Goal: Task Accomplishment & Management: Use online tool/utility

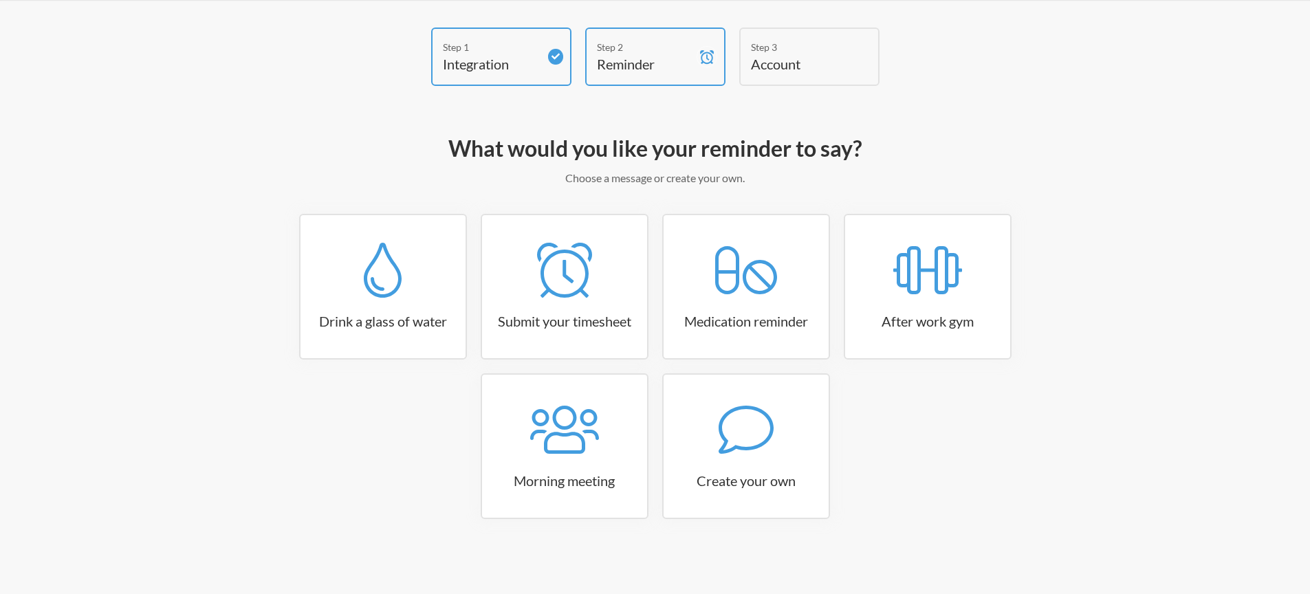
scroll to position [48, 0]
click at [574, 414] on icon at bounding box center [564, 430] width 69 height 48
select select "08:30:00"
select select "true"
select select "09:45:00"
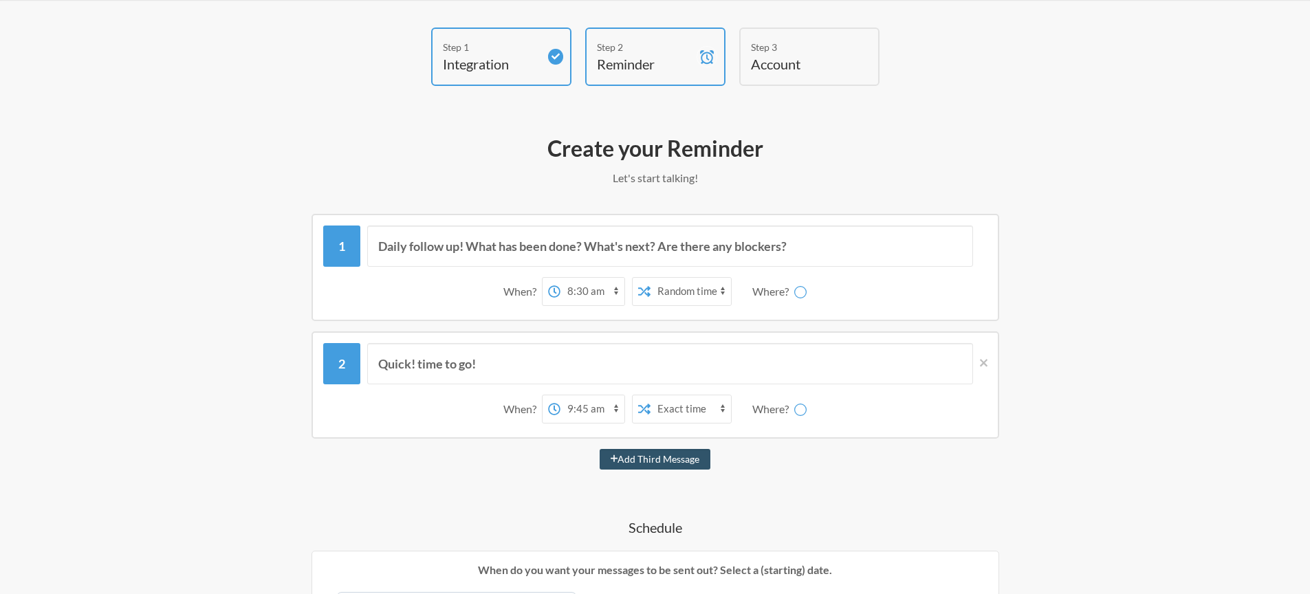
click at [695, 295] on div "12:00 am 12:15 am 12:30 am 12:45 am 1:00 am 1:15 am 1:30 am 1:45 am 2:00 am 2:1…" at bounding box center [640, 291] width 197 height 29
select select "D09KX56RJKS"
click at [537, 292] on select "12:00 am 12:15 am 12:30 am 12:45 am 1:00 am 1:15 am 1:30 am 1:45 am 2:00 am 2:1…" at bounding box center [538, 292] width 64 height 28
click at [519, 278] on select "12:00 am 12:15 am 12:30 am 12:45 am 1:00 am 1:15 am 1:30 am 1:45 am 2:00 am 2:1…" at bounding box center [538, 292] width 64 height 28
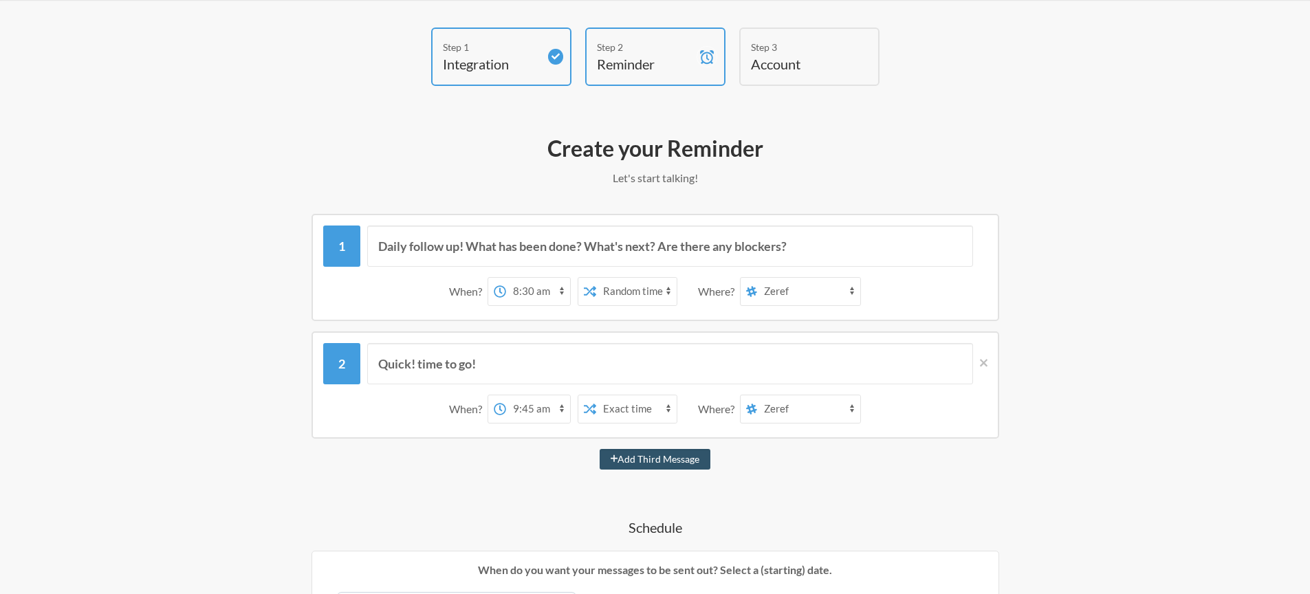
click at [654, 292] on select "Exact time Random time" at bounding box center [636, 292] width 80 height 28
select select "false"
click at [609, 278] on select "Exact time Random time" at bounding box center [636, 292] width 80 height 28
click at [785, 294] on select "랜덤 general click dev-notify dev-error [PERSON_NAME] [PERSON_NAME] [PERSON_NAME]…" at bounding box center [808, 292] width 103 height 28
click at [781, 404] on select "랜덤 general click dev-notify dev-error [PERSON_NAME] [PERSON_NAME] [PERSON_NAME]…" at bounding box center [808, 409] width 103 height 28
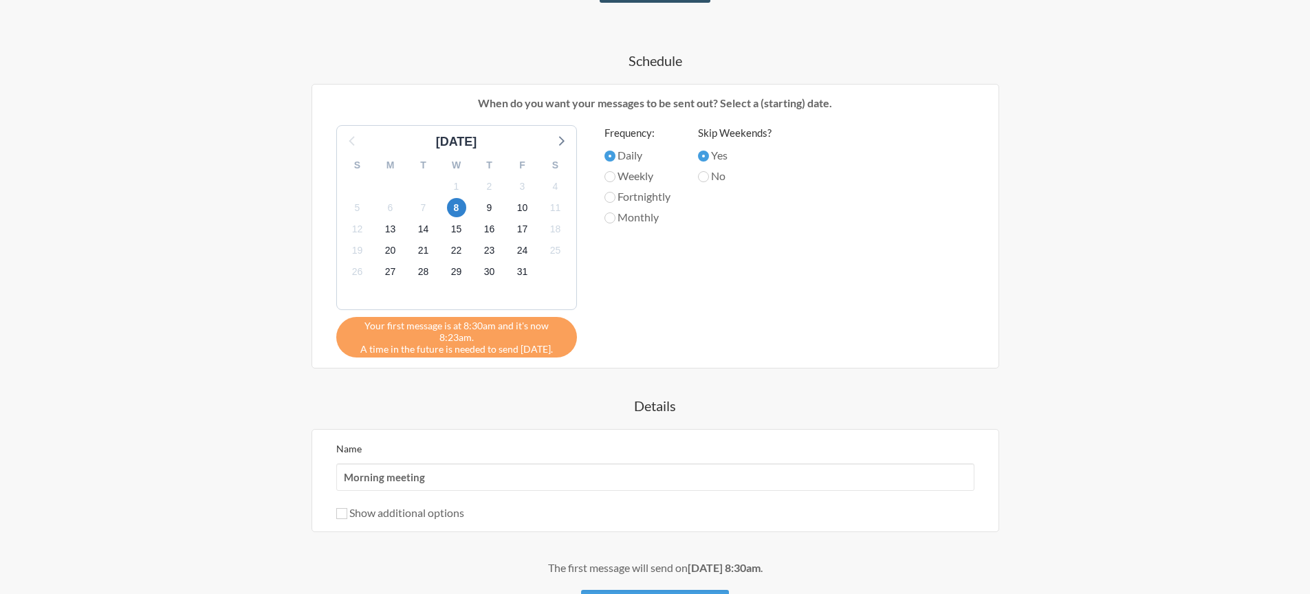
scroll to position [569, 0]
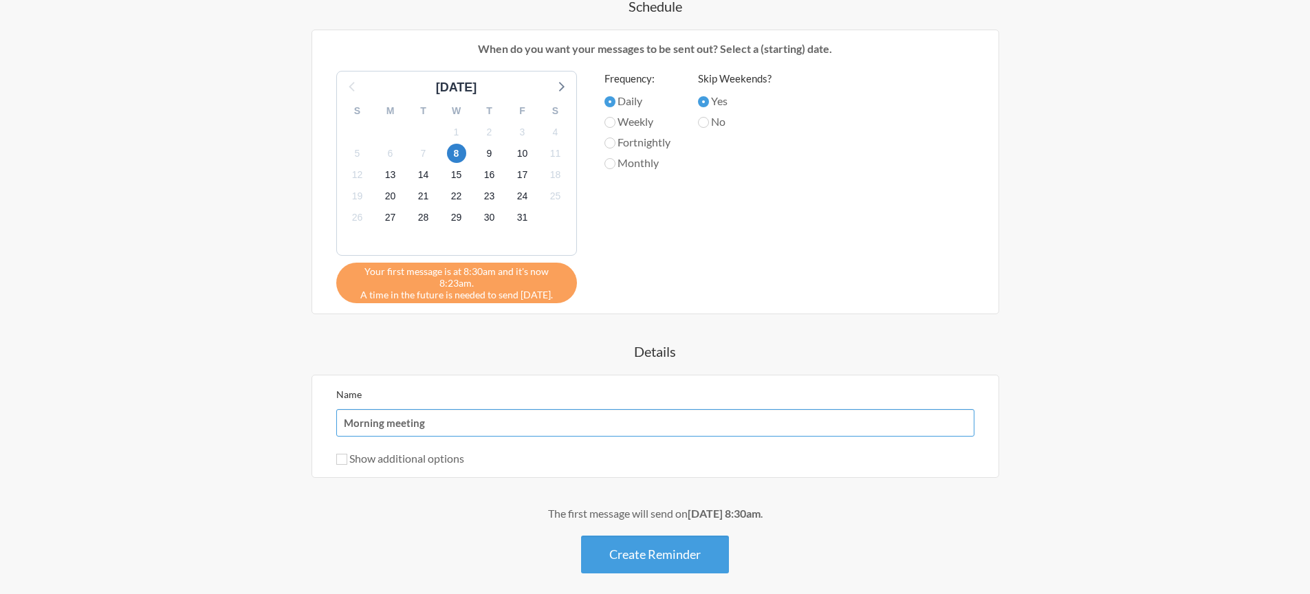
click at [571, 412] on input "Morning meeting" at bounding box center [655, 423] width 638 height 28
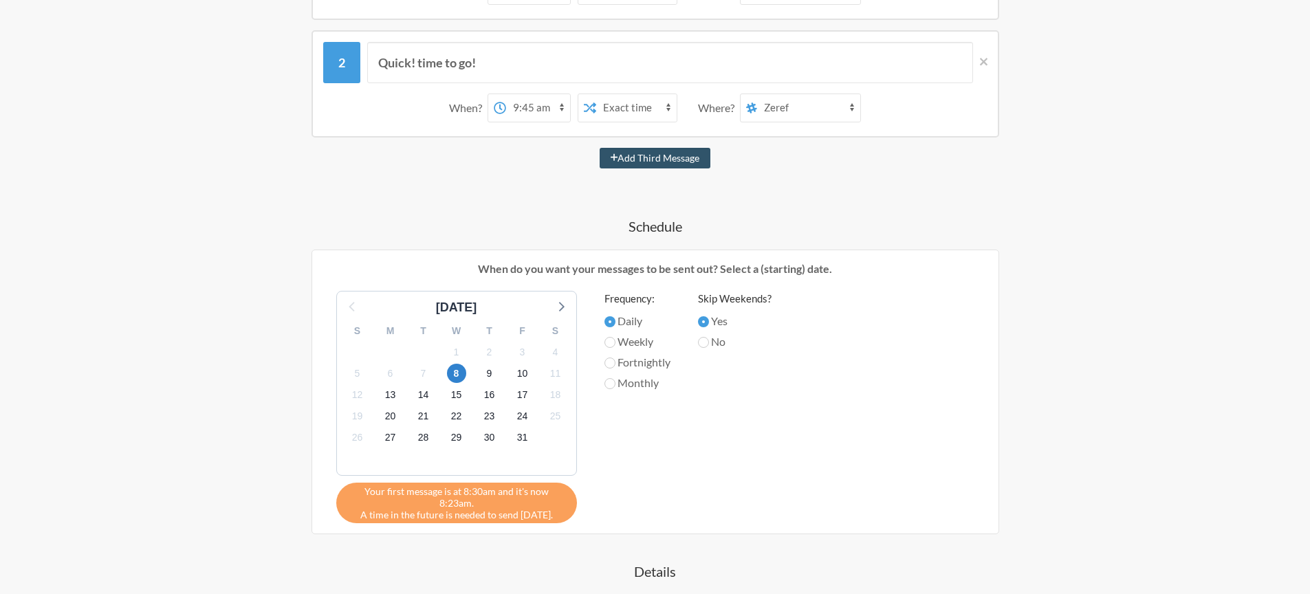
scroll to position [137, 0]
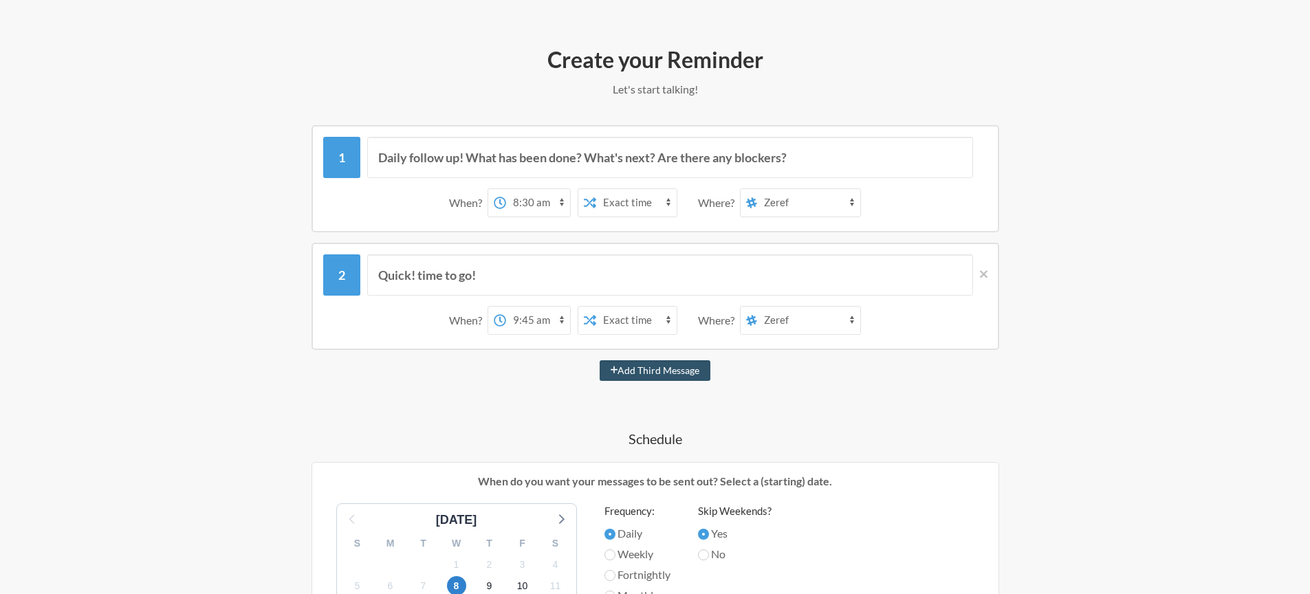
click at [990, 274] on div "Quick! time to go! When? 12:00 am 12:15 am 12:30 am 12:45 am 1:00 am 1:15 am 1:…" at bounding box center [656, 296] width 688 height 107
click at [980, 273] on icon at bounding box center [984, 274] width 8 height 12
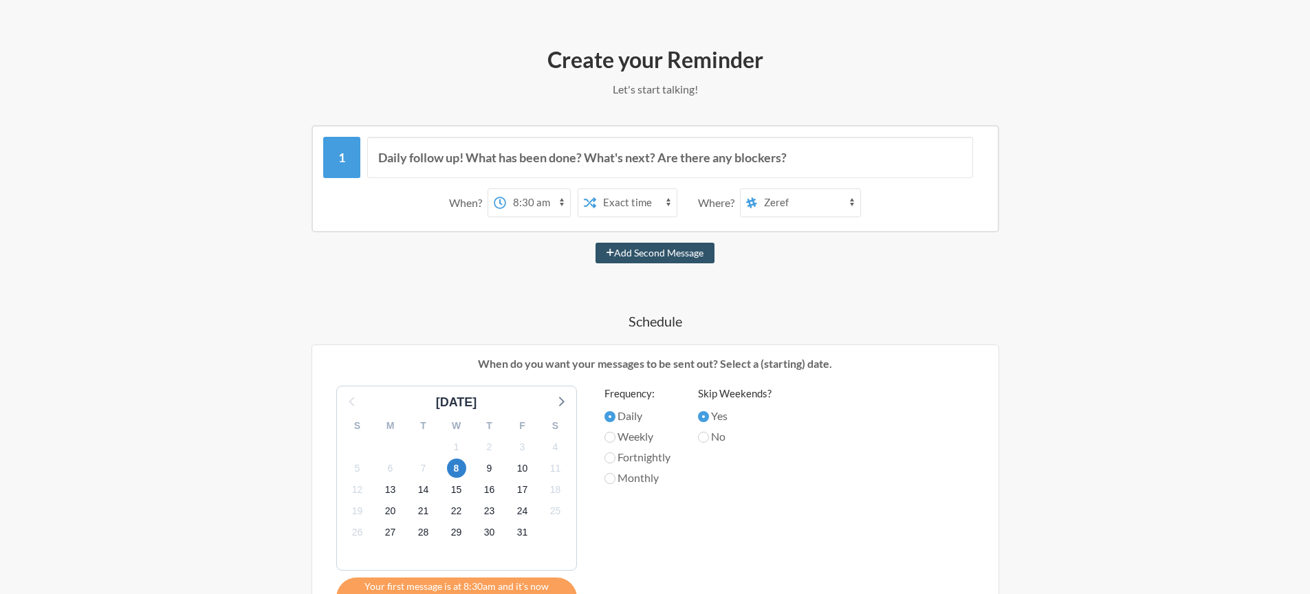
click at [773, 205] on select "랜덤 general click dev-notify dev-error [PERSON_NAME] [PERSON_NAME] [PERSON_NAME]…" at bounding box center [808, 203] width 103 height 28
click at [637, 204] on select "Exact time Random time" at bounding box center [636, 203] width 80 height 28
click at [609, 189] on select "Exact time Random time" at bounding box center [636, 203] width 80 height 28
click at [775, 208] on select "랜덤 general click dev-notify dev-error [PERSON_NAME] [PERSON_NAME] [PERSON_NAME]…" at bounding box center [808, 203] width 103 height 28
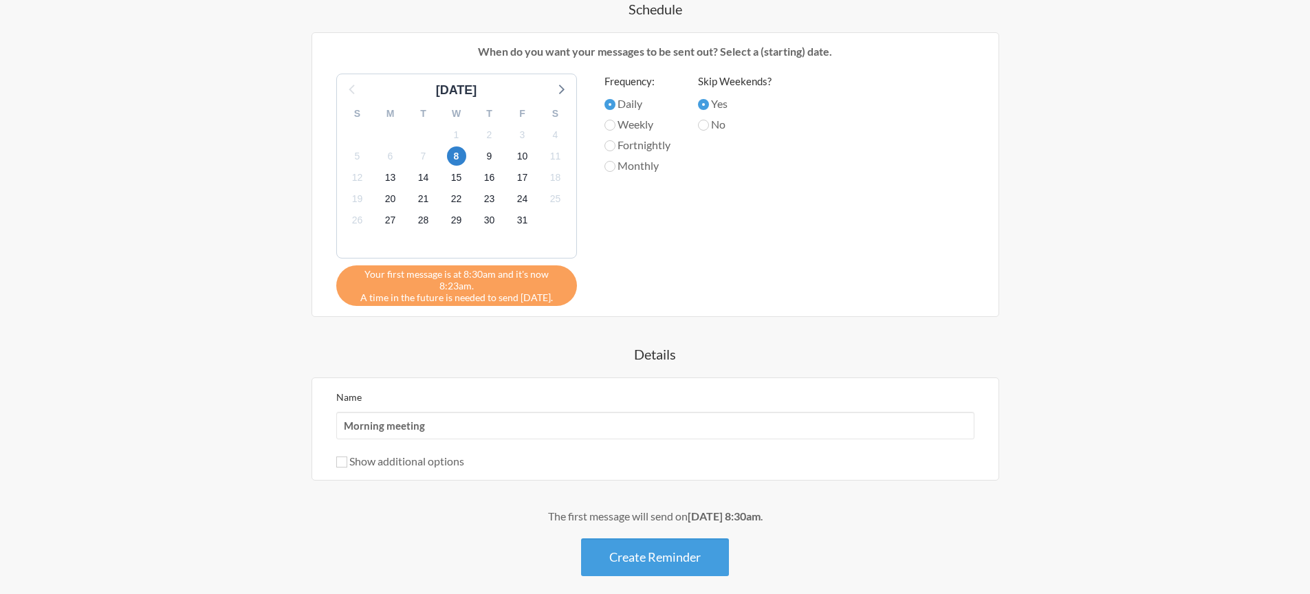
scroll to position [501, 0]
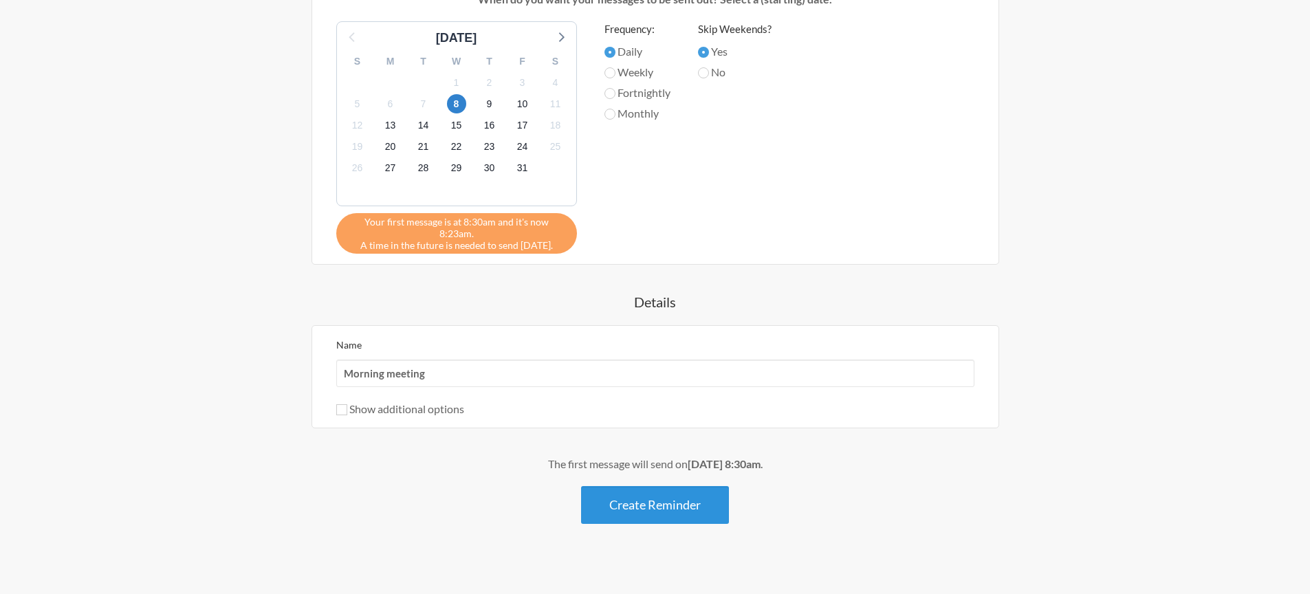
click at [694, 493] on button "Create Reminder" at bounding box center [655, 505] width 148 height 38
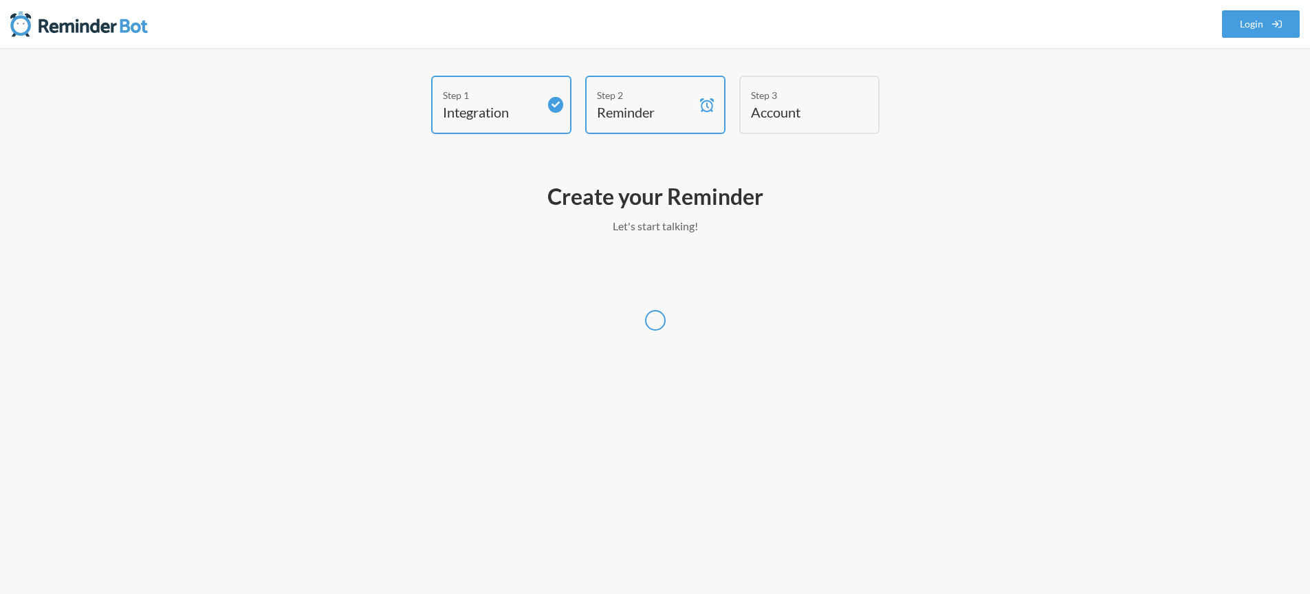
scroll to position [0, 0]
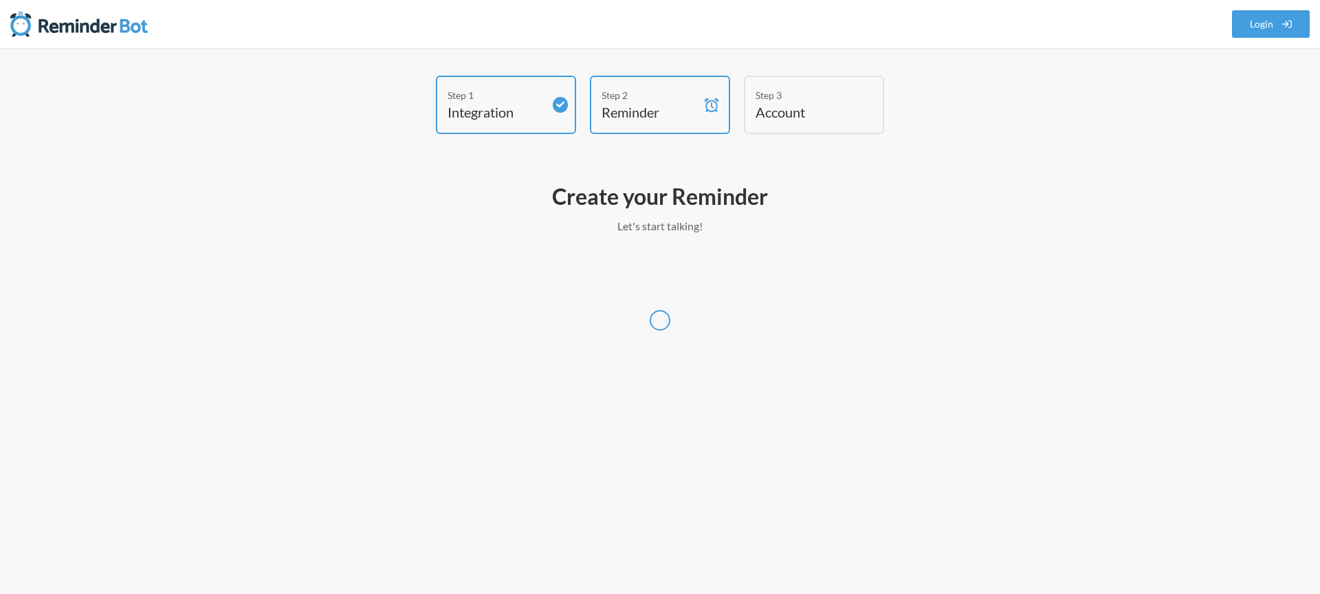
select select "UTC"
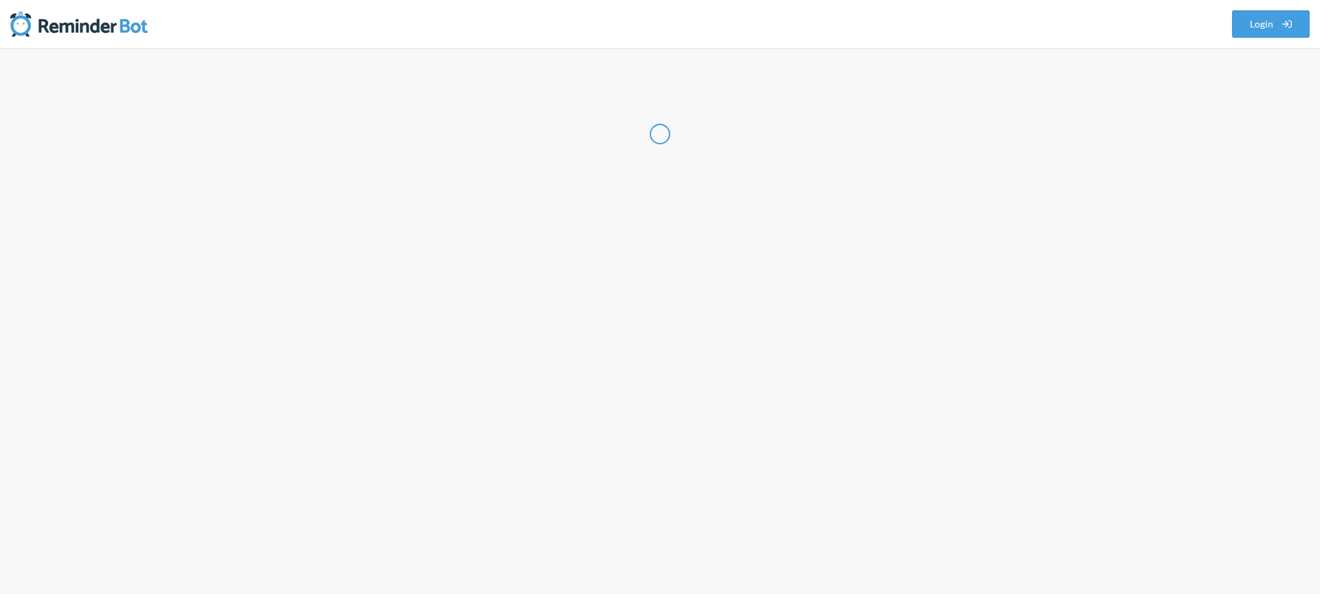
select select "SG"
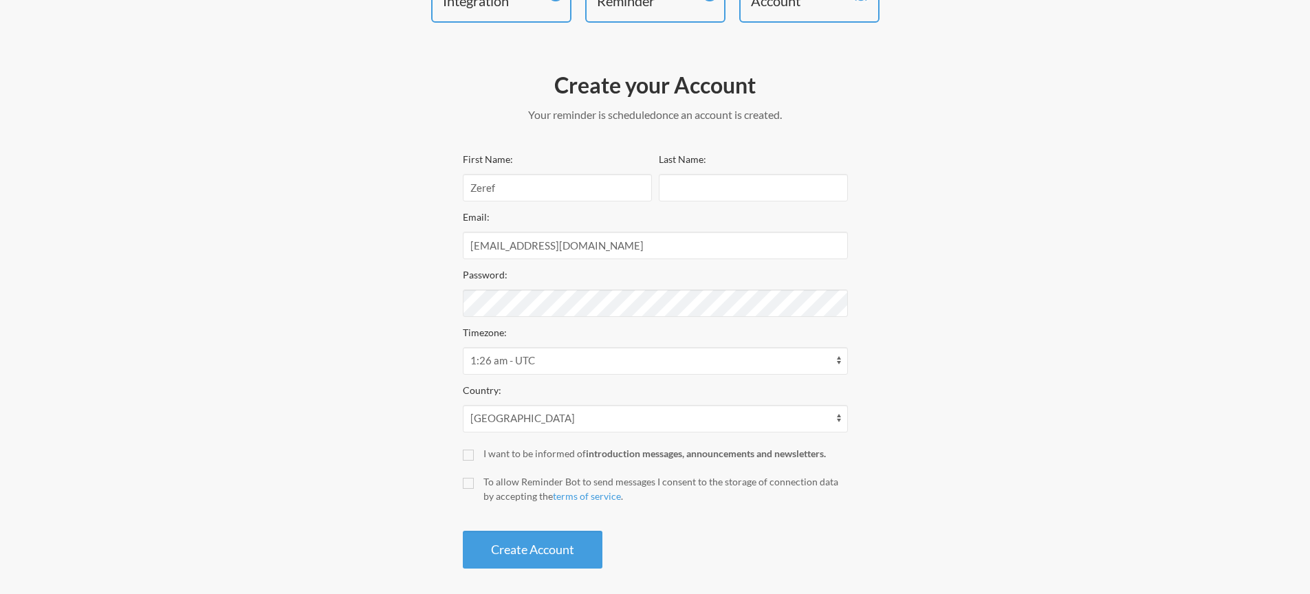
scroll to position [23, 0]
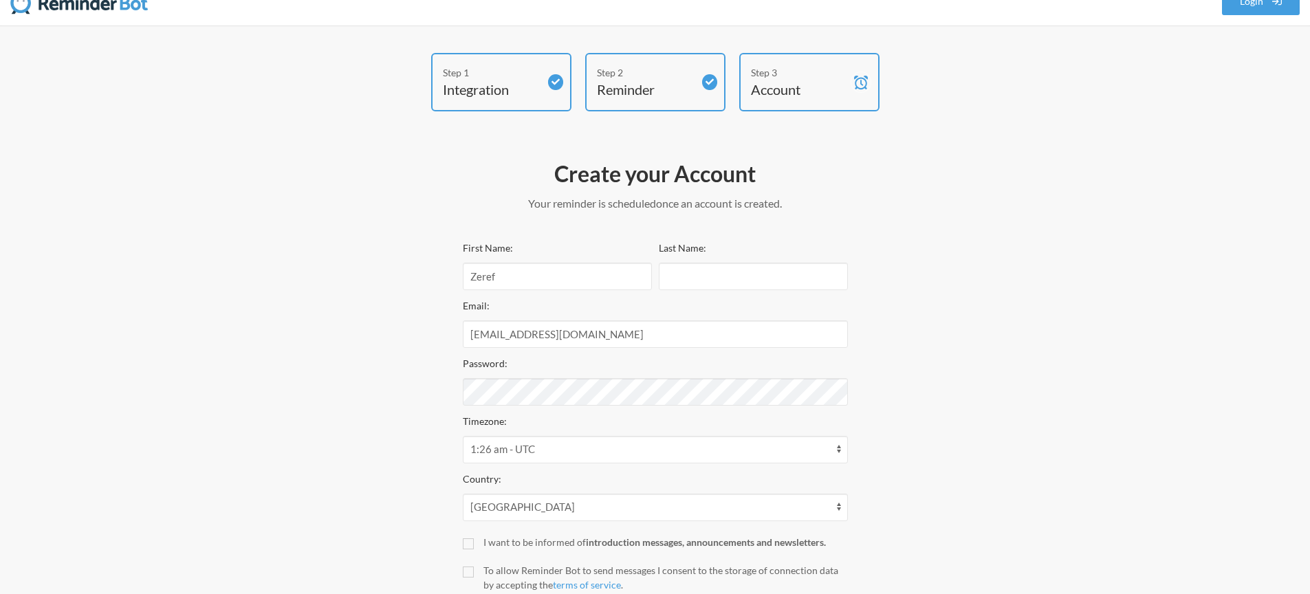
select select "08:30:00"
